Goal: Task Accomplishment & Management: Manage account settings

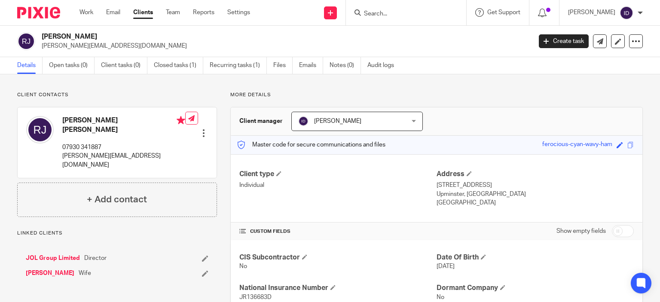
click at [364, 93] on p "More details" at bounding box center [436, 95] width 413 height 7
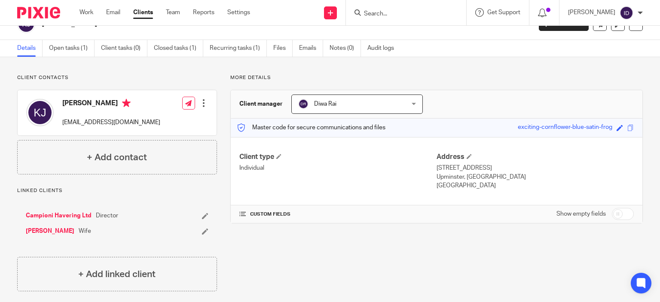
scroll to position [23, 0]
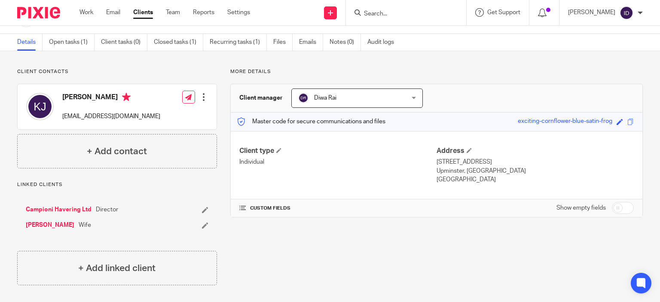
click at [620, 207] on input "checkbox" at bounding box center [623, 208] width 22 height 12
checkbox input "true"
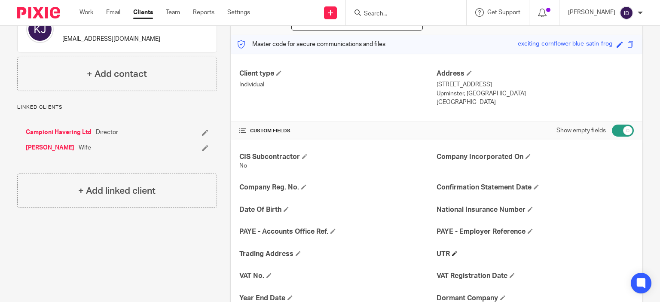
scroll to position [104, 0]
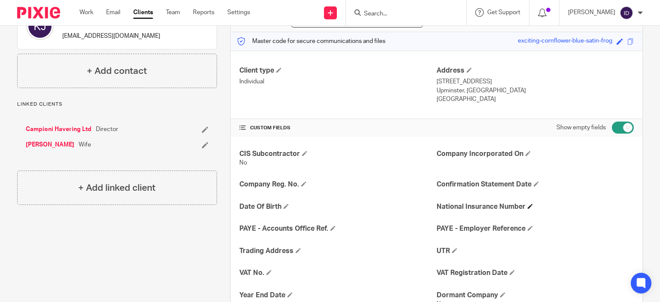
click at [530, 205] on h4 "National Insurance Number" at bounding box center [535, 206] width 197 height 9
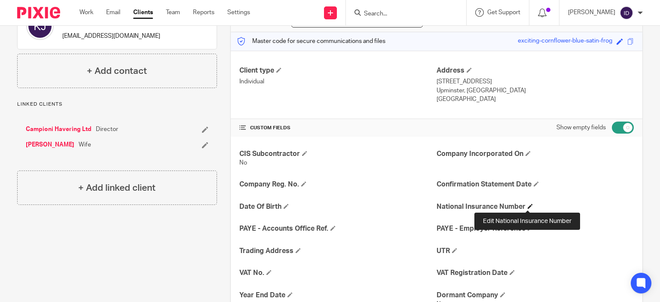
click at [528, 206] on span at bounding box center [530, 206] width 5 height 5
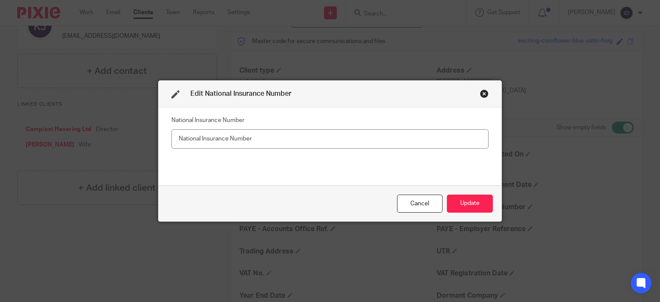
click at [397, 138] on input "text" at bounding box center [330, 138] width 317 height 19
type input "JR222951D"
click at [470, 199] on button "Update" at bounding box center [470, 204] width 46 height 18
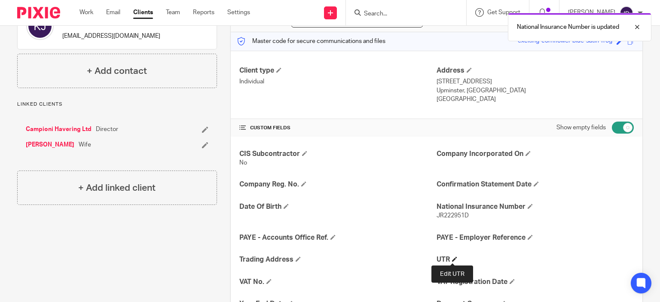
click at [452, 257] on span at bounding box center [454, 259] width 5 height 5
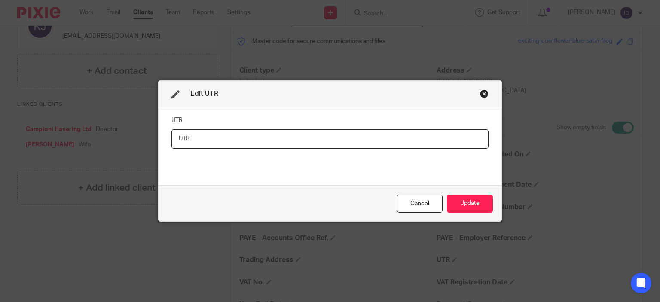
click at [342, 133] on input "text" at bounding box center [330, 138] width 317 height 19
paste input "9414299003"
type input "9414299003"
click at [467, 199] on button "Update" at bounding box center [470, 204] width 46 height 18
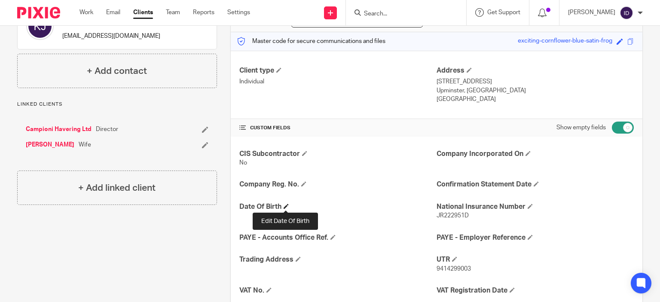
click at [285, 204] on span at bounding box center [286, 206] width 5 height 5
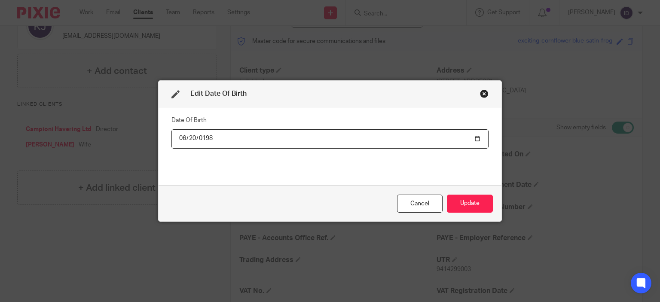
type input "1985-06-20"
click at [463, 204] on button "Update" at bounding box center [470, 204] width 46 height 18
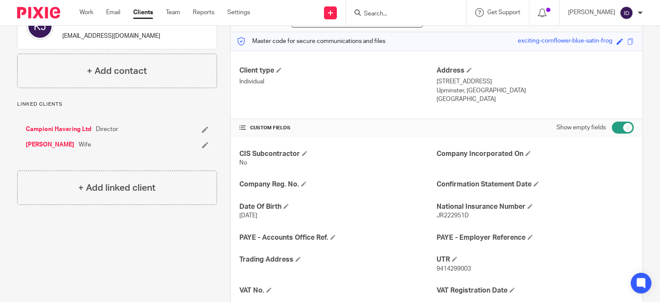
click at [180, 239] on div "Client contacts Katie Judge katiejudge406@hotmail.com Edit contact Create clien…" at bounding box center [110, 190] width 213 height 405
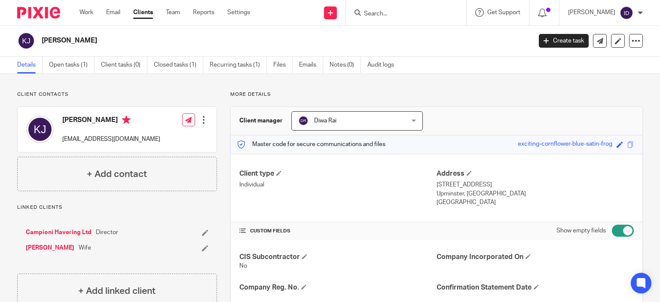
scroll to position [0, 0]
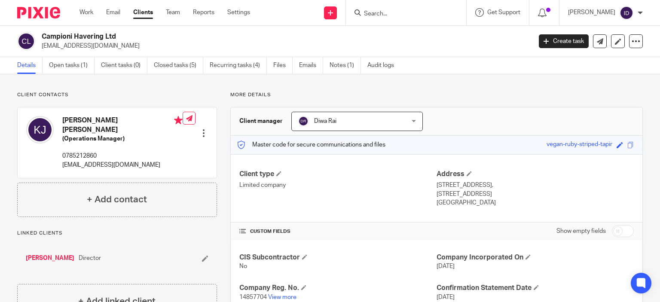
click at [464, 90] on div "Client contacts Katie Elizabeth Judge (Operations Manager) 0785212860 katiejudg…" at bounding box center [330, 234] width 660 height 320
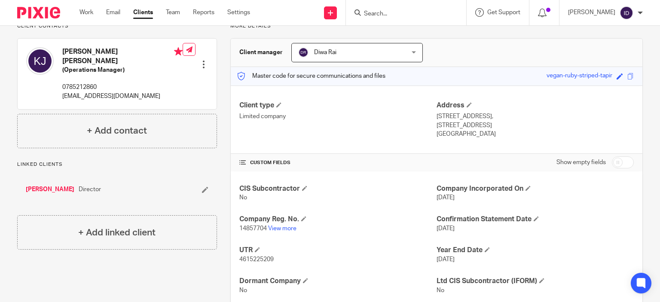
scroll to position [91, 0]
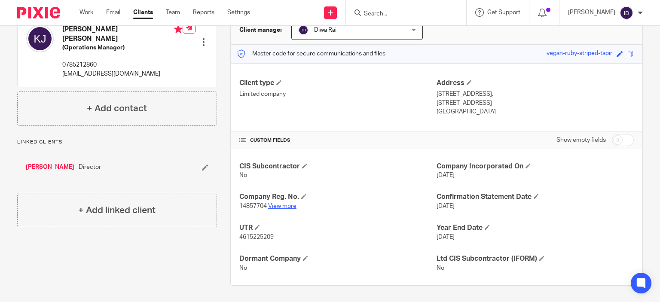
click at [289, 205] on link "View more" at bounding box center [282, 206] width 28 height 6
click at [181, 261] on div "Client contacts Katie Elizabeth Judge (Operations Manager) 0785212860 katiejudg…" at bounding box center [110, 142] width 213 height 285
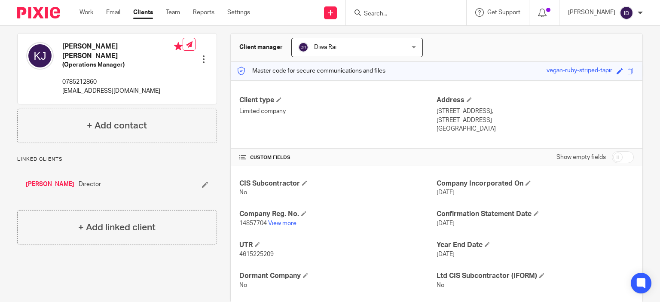
scroll to position [0, 0]
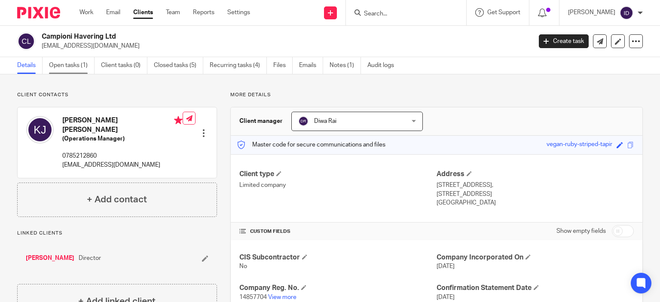
click at [73, 71] on link "Open tasks (1)" at bounding box center [72, 65] width 46 height 17
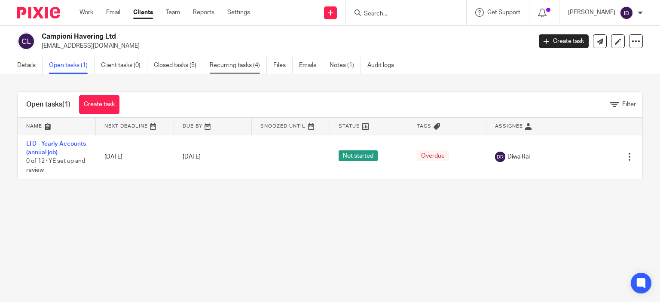
click at [236, 66] on link "Recurring tasks (4)" at bounding box center [238, 65] width 57 height 17
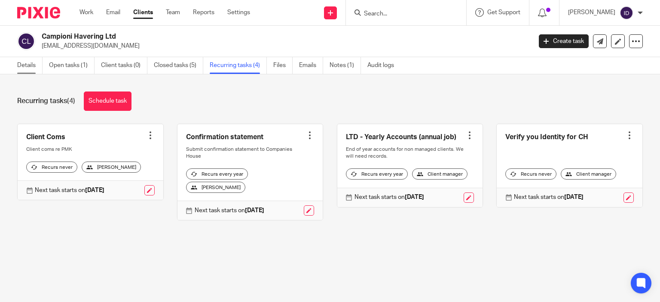
click at [19, 66] on link "Details" at bounding box center [29, 65] width 25 height 17
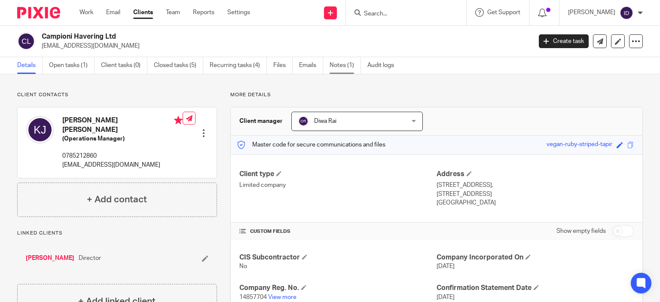
click at [344, 68] on link "Notes (1)" at bounding box center [345, 65] width 31 height 17
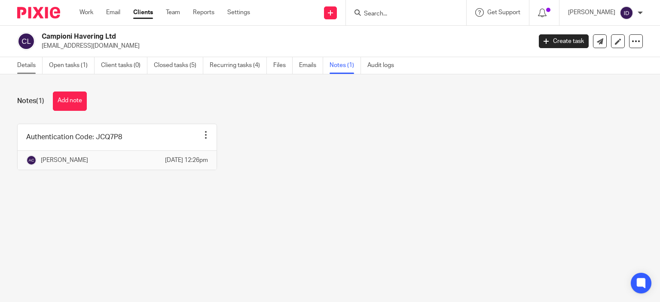
click at [25, 73] on link "Details" at bounding box center [29, 65] width 25 height 17
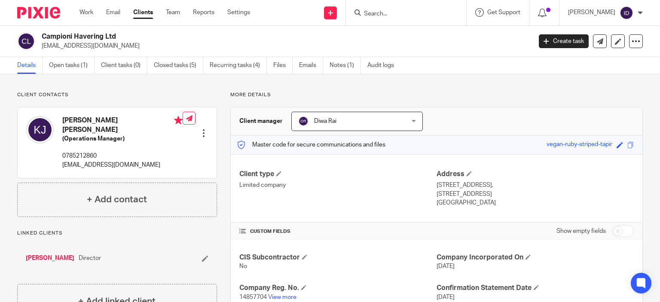
click at [167, 95] on p "Client contacts" at bounding box center [117, 95] width 200 height 7
